Goal: Navigation & Orientation: Understand site structure

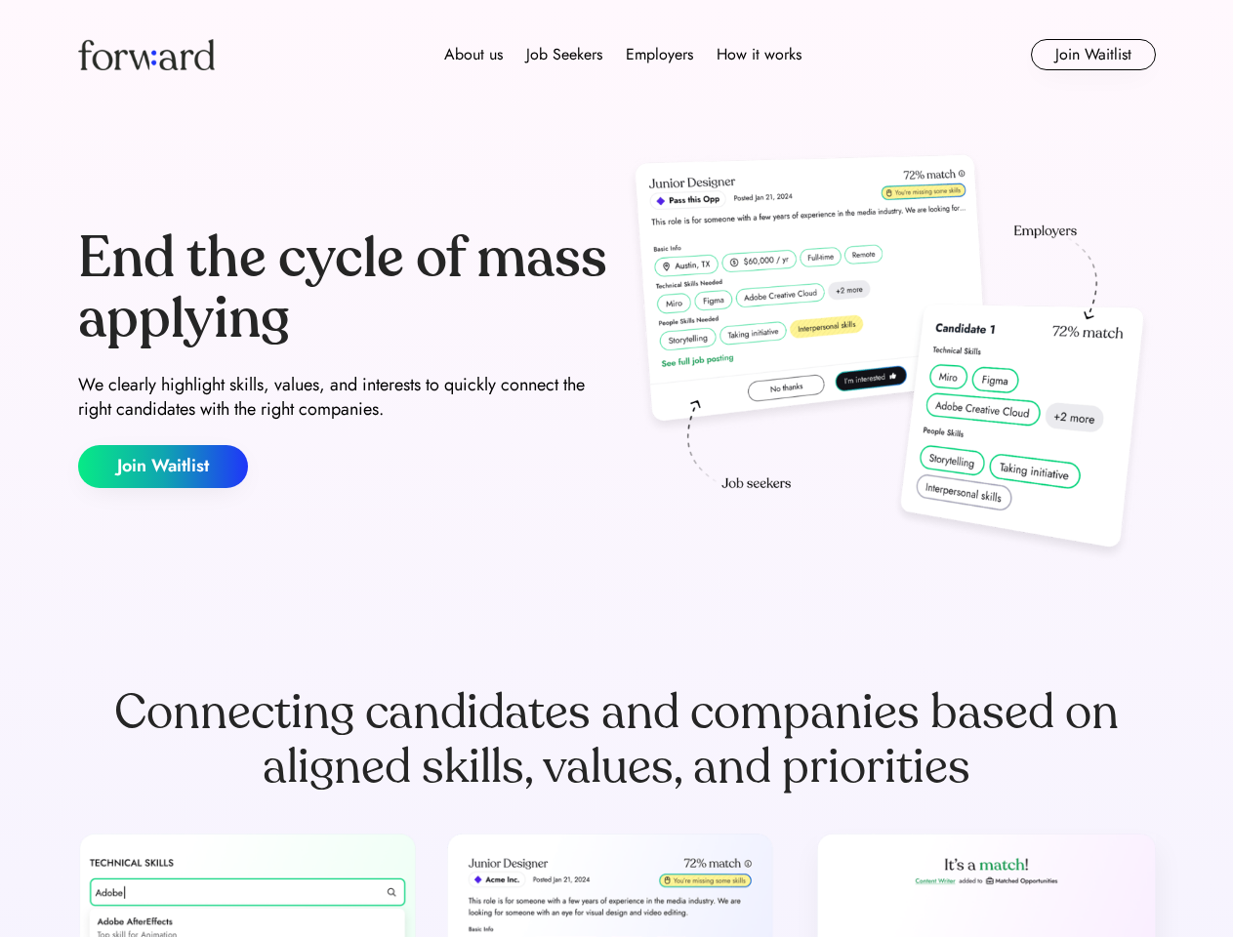
click at [616, 469] on div "End the cycle of mass applying We clearly highlight skills, values, and interes…" at bounding box center [617, 358] width 1078 height 420
click at [617, 55] on div "About us Job Seekers Employers How it works" at bounding box center [622, 54] width 769 height 23
click at [146, 55] on img at bounding box center [146, 54] width 137 height 31
click at [623, 55] on div "About us Job Seekers Employers How it works" at bounding box center [622, 54] width 769 height 23
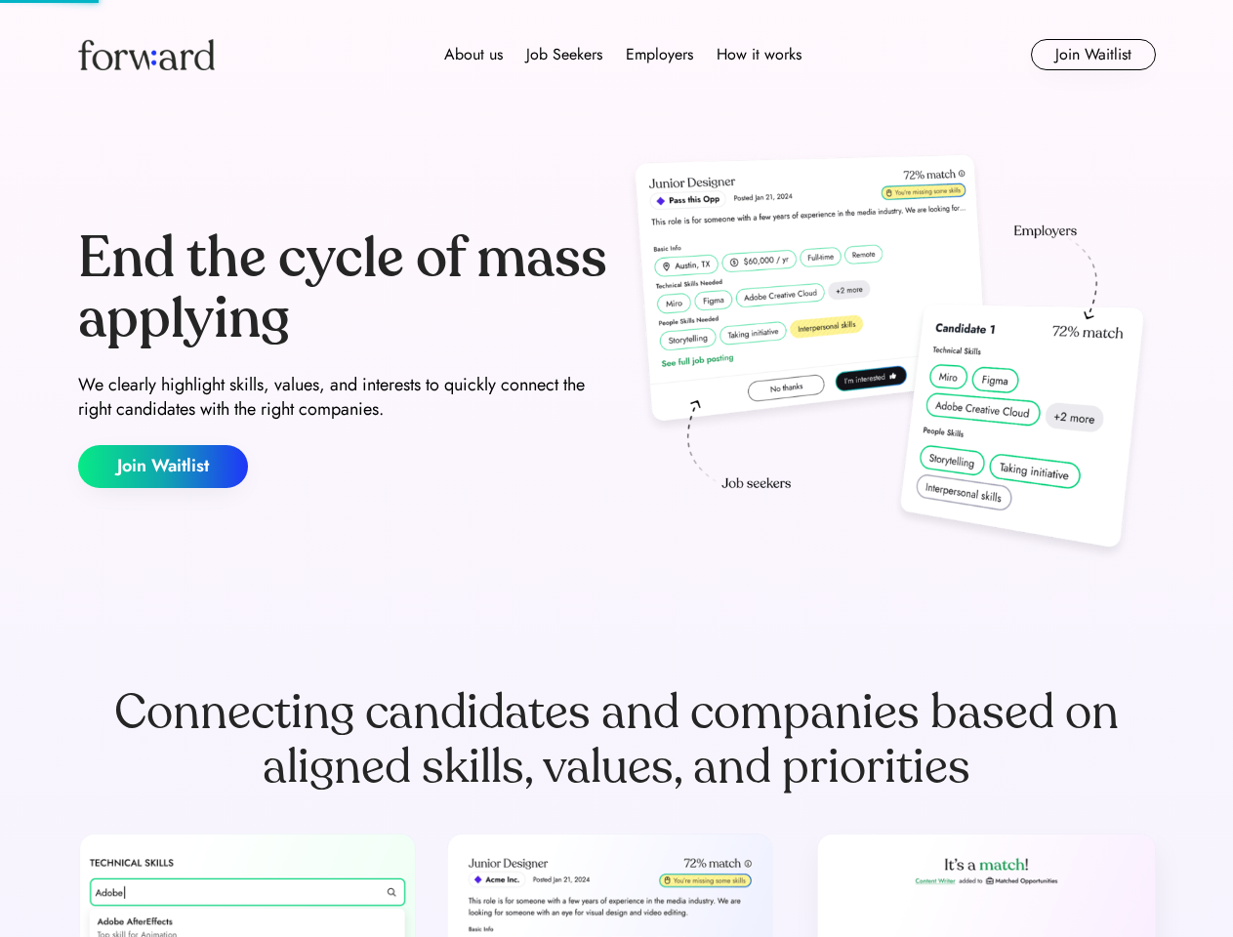
click at [473, 55] on div "About us" at bounding box center [473, 54] width 59 height 23
click at [564, 55] on div "Job Seekers" at bounding box center [564, 54] width 76 height 23
click at [659, 55] on div "Employers" at bounding box center [659, 54] width 67 height 23
click at [757, 55] on div "How it works" at bounding box center [758, 54] width 85 height 23
click at [1092, 55] on button "Join Waitlist" at bounding box center [1093, 54] width 125 height 31
